Goal: Transaction & Acquisition: Purchase product/service

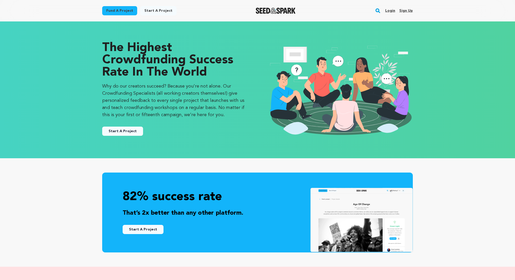
click at [393, 10] on link "Login" at bounding box center [390, 11] width 10 height 8
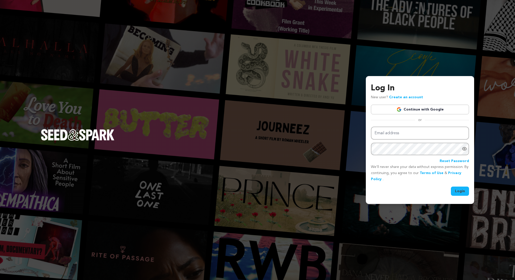
click at [420, 111] on link "Continue with Google" at bounding box center [420, 110] width 98 height 10
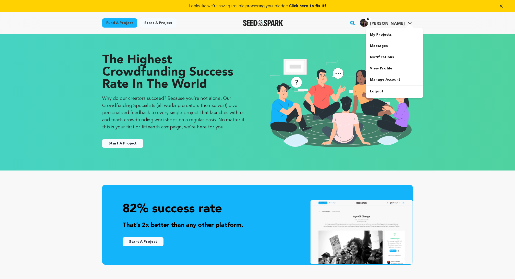
click at [392, 24] on span "[PERSON_NAME]" at bounding box center [387, 24] width 35 height 4
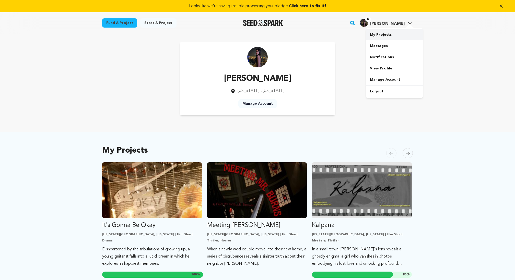
click at [388, 34] on link "My Projects" at bounding box center [394, 34] width 57 height 11
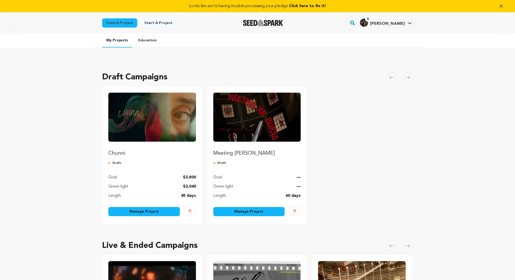
click at [158, 210] on link "Manage Project" at bounding box center [144, 211] width 72 height 9
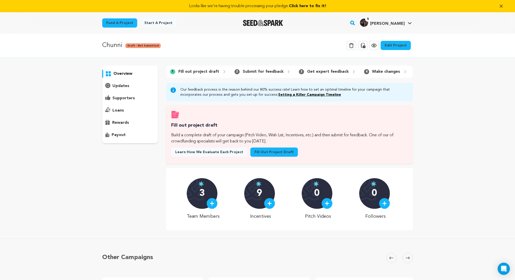
click at [270, 20] on div at bounding box center [263, 22] width 71 height 13
click at [260, 22] on img "Seed&Spark Homepage" at bounding box center [263, 23] width 40 height 6
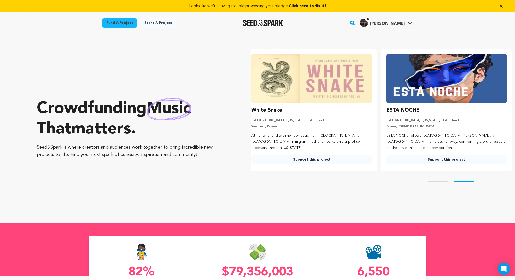
click at [356, 22] on rect "button" at bounding box center [353, 23] width 6 height 6
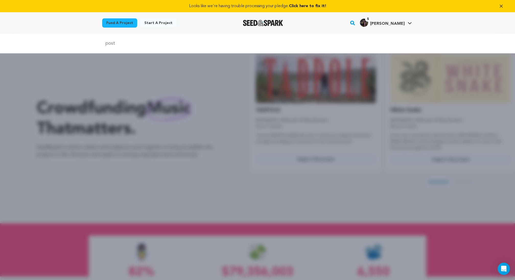
type input "post production"
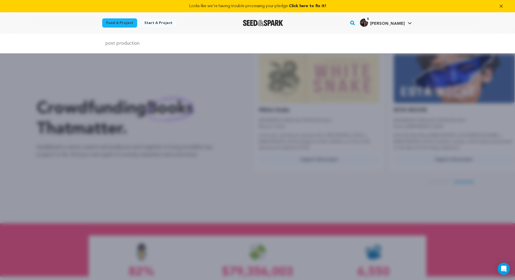
scroll to position [0, 139]
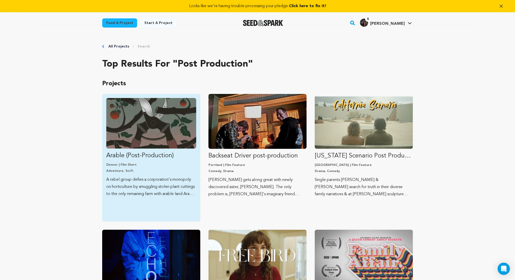
click at [158, 120] on img "Fund Arable (Post-Production)" at bounding box center [151, 123] width 90 height 51
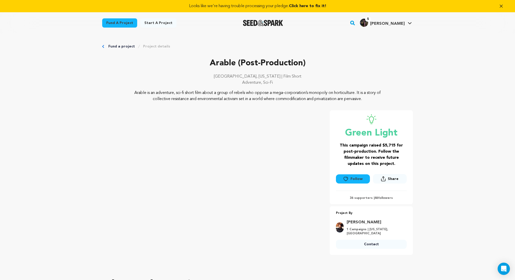
click at [119, 45] on link "Fund a project" at bounding box center [121, 46] width 27 height 5
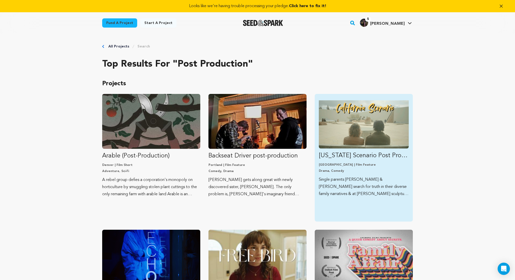
click at [365, 130] on img "Fund California Scenario Post Production" at bounding box center [364, 123] width 90 height 51
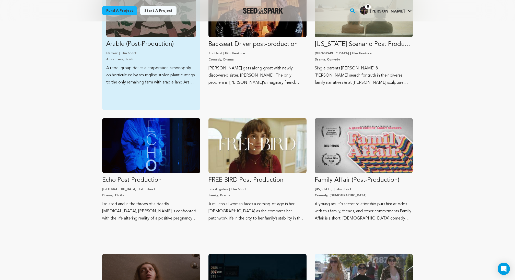
scroll to position [117, 0]
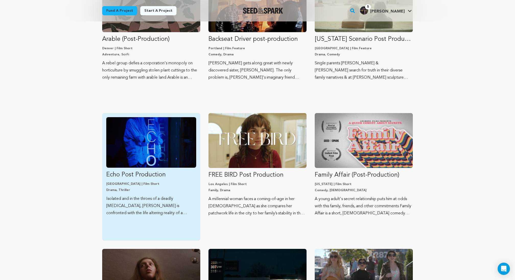
click at [146, 130] on img "Fund Echo Post Production" at bounding box center [151, 142] width 90 height 51
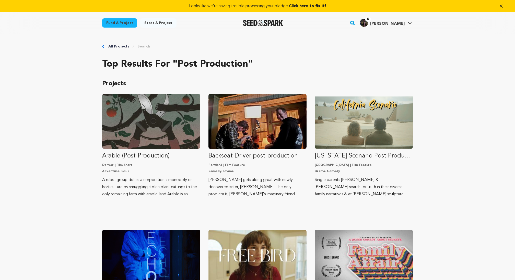
scroll to position [117, 0]
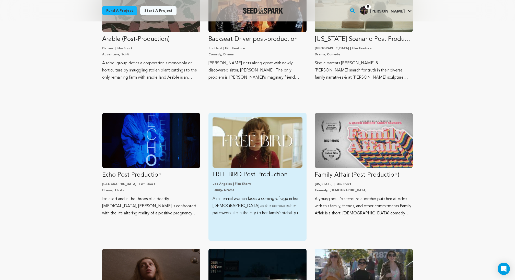
click at [268, 159] on img "Fund FREE BIRD Post Production" at bounding box center [258, 142] width 90 height 51
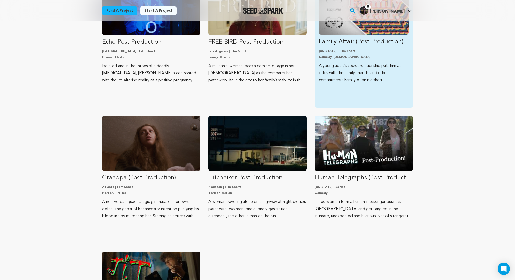
scroll to position [251, 0]
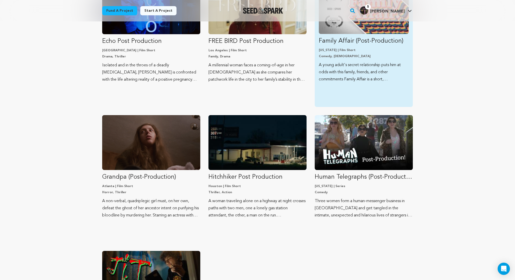
click at [355, 62] on p "A young adult's secret relationship puts him at odds with this family, friends,…" at bounding box center [364, 72] width 90 height 21
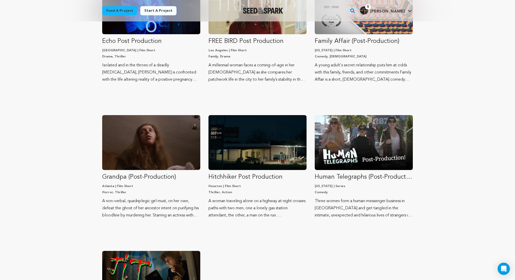
scroll to position [250, 0]
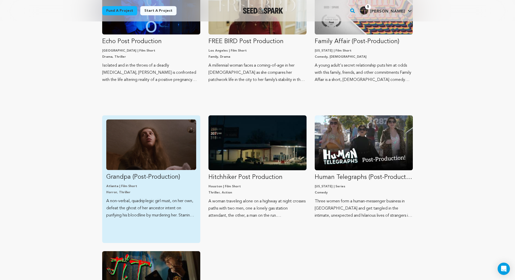
click at [141, 146] on img "Fund Grandpa (Post-Production)" at bounding box center [151, 145] width 90 height 51
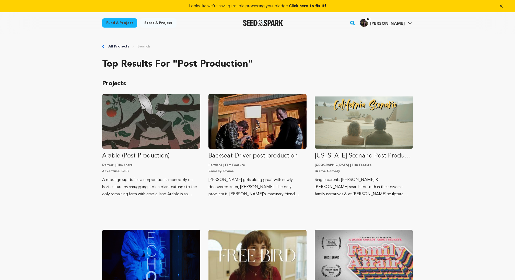
scroll to position [250, 0]
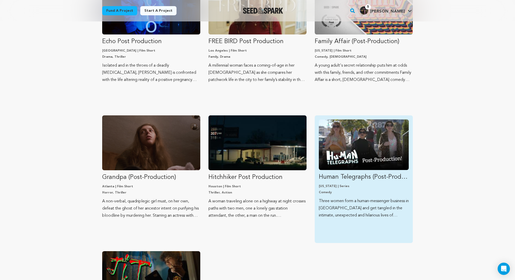
click at [341, 144] on img "Fund Human Telegraphs (Post-Production!)" at bounding box center [364, 145] width 90 height 51
